Goal: Transaction & Acquisition: Purchase product/service

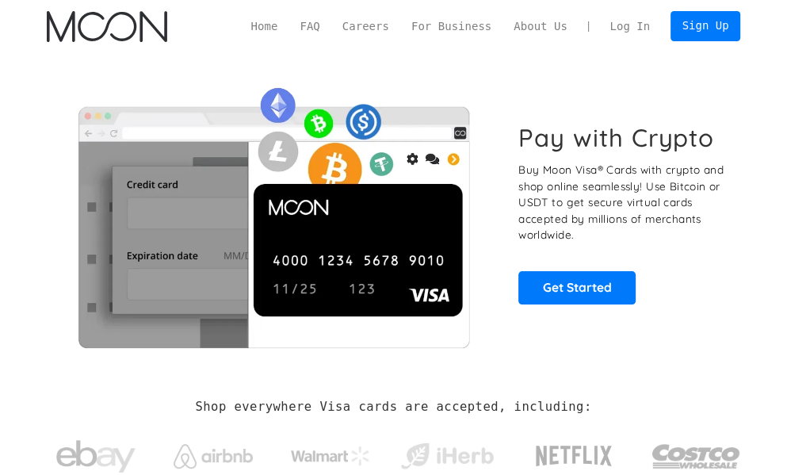
click at [630, 36] on link "Log In" at bounding box center [630, 26] width 63 height 29
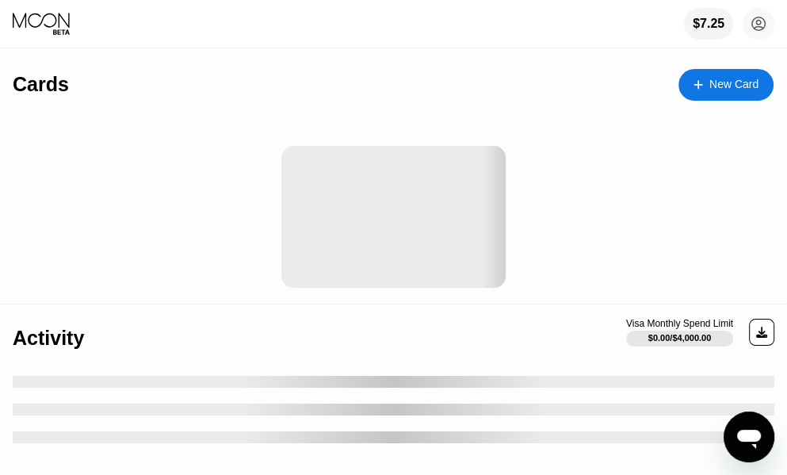
click at [710, 91] on div "New Card" at bounding box center [734, 84] width 49 height 13
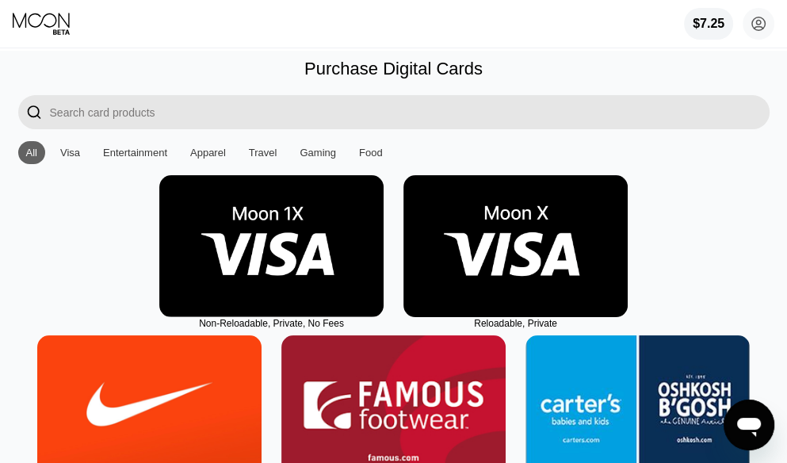
click at [514, 240] on img at bounding box center [516, 246] width 224 height 142
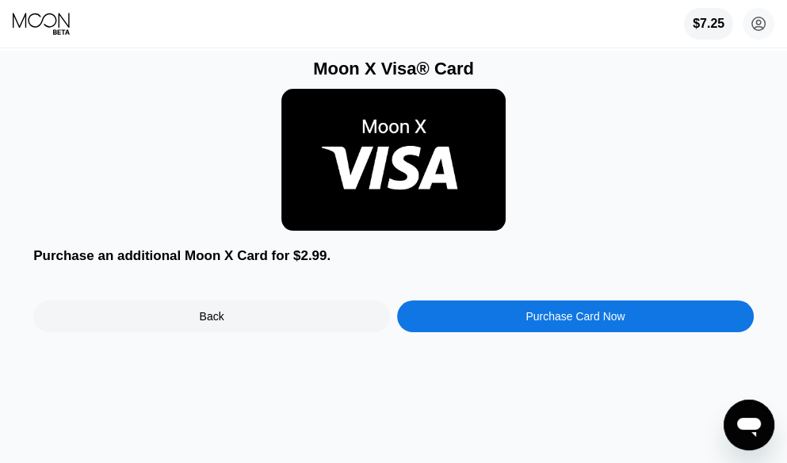
click at [514, 330] on div "Purchase Card Now" at bounding box center [575, 316] width 357 height 32
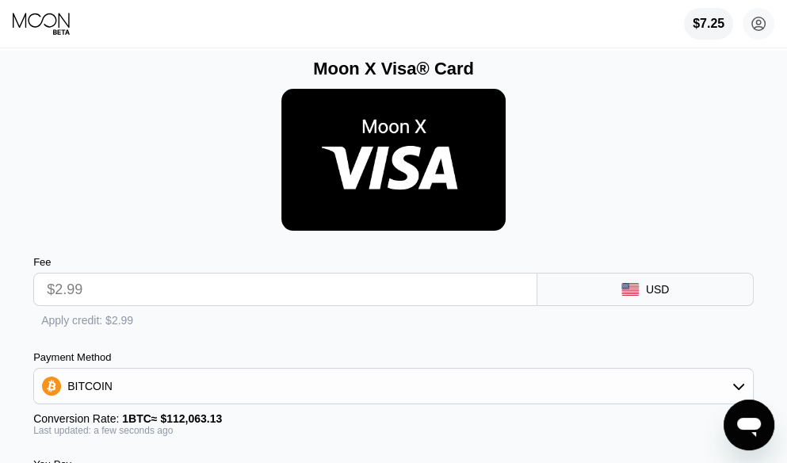
scroll to position [238, 0]
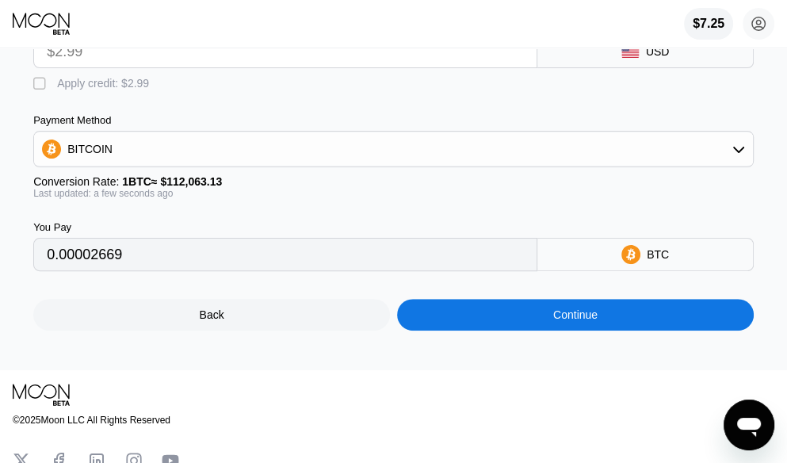
click at [38, 90] on div "" at bounding box center [41, 84] width 16 height 16
type input "0"
click at [587, 331] on div "Continue" at bounding box center [575, 315] width 357 height 32
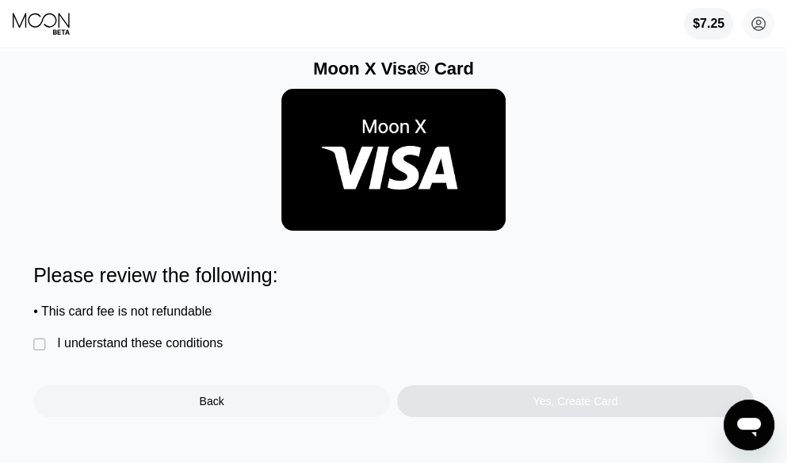
click at [121, 350] on div "I understand these conditions" at bounding box center [140, 343] width 166 height 14
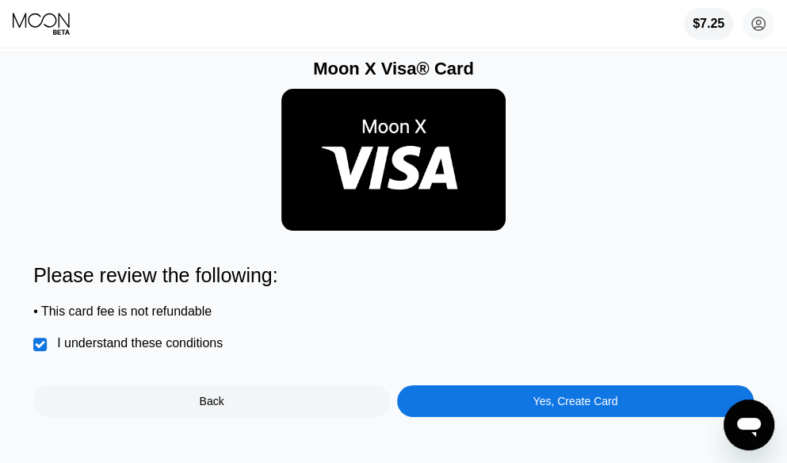
click at [572, 408] on div "Yes, Create Card" at bounding box center [575, 401] width 85 height 13
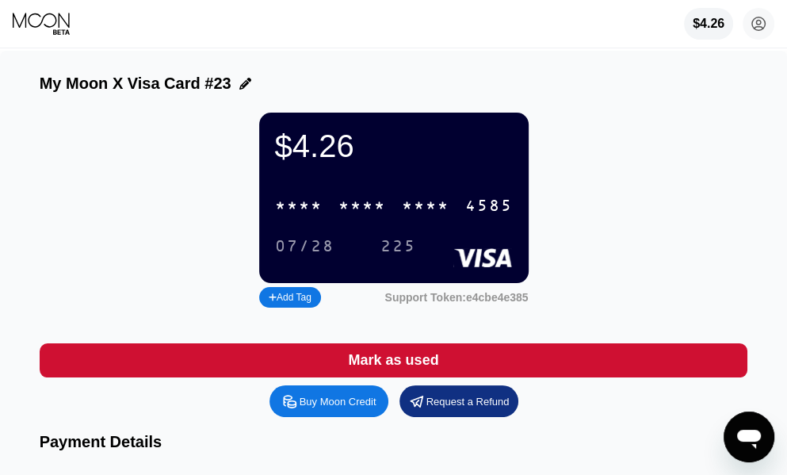
click at [327, 216] on div "* * * * * * * * * * * * 4585" at bounding box center [394, 205] width 257 height 33
drag, startPoint x: 430, startPoint y: 167, endPoint x: 388, endPoint y: 215, distance: 64.0
click at [430, 164] on div "$4.26" at bounding box center [394, 146] width 238 height 36
click at [316, 256] on div "07/28" at bounding box center [304, 247] width 59 height 18
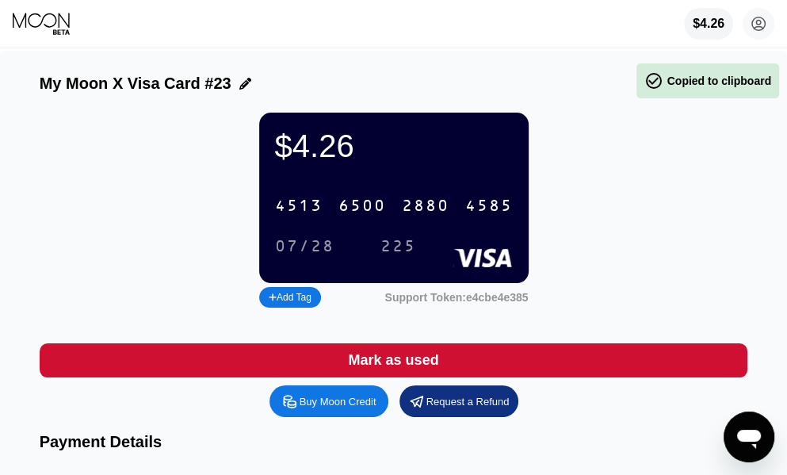
click at [411, 256] on div "225" at bounding box center [399, 247] width 36 height 18
